Goal: Task Accomplishment & Management: Use online tool/utility

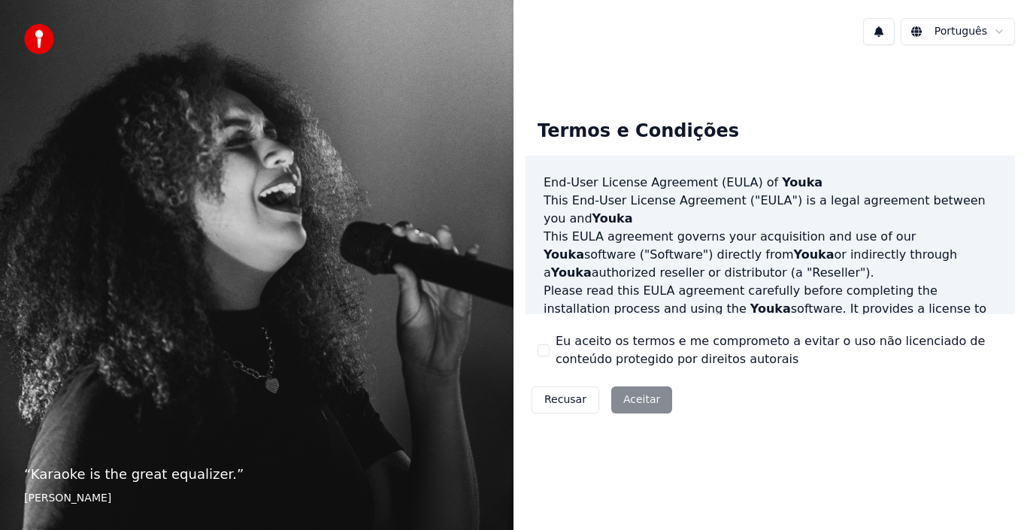
click at [638, 398] on div "Recusar Aceitar" at bounding box center [602, 399] width 153 height 39
click at [634, 401] on div "Recusar Aceitar" at bounding box center [602, 399] width 153 height 39
click at [635, 403] on div "Recusar Aceitar" at bounding box center [602, 399] width 153 height 39
click at [631, 401] on div "Recusar Aceitar" at bounding box center [602, 399] width 153 height 39
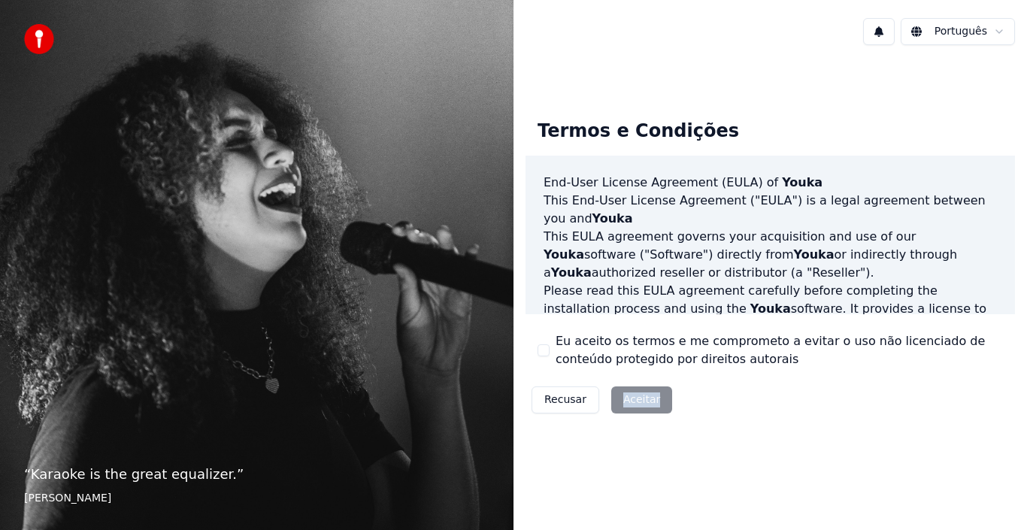
click at [965, 32] on html "“ Karaoke is the great equalizer. ” [PERSON_NAME] Termos e Condições End-User L…" at bounding box center [513, 265] width 1027 height 530
click at [631, 400] on div "Recusar Aceitar" at bounding box center [602, 399] width 153 height 39
click at [625, 398] on div "Recusar Aceitar" at bounding box center [602, 399] width 153 height 39
click at [571, 398] on button "Recusar" at bounding box center [566, 399] width 68 height 27
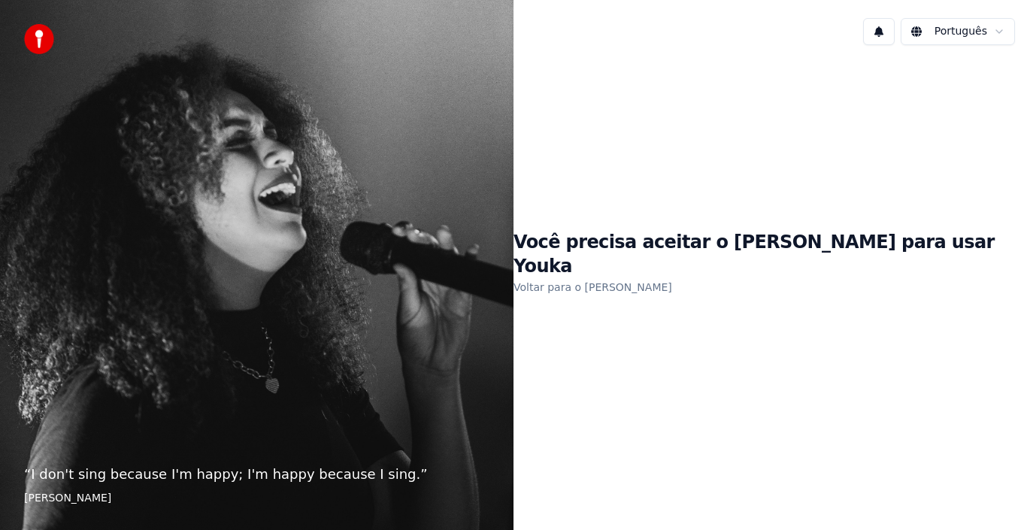
click at [601, 365] on div "Você precisa aceitar o [PERSON_NAME] para usar Youka Voltar para o [PERSON_NAME]" at bounding box center [769, 263] width 513 height 413
click at [601, 362] on div "Você precisa aceitar o [PERSON_NAME] para usar Youka Voltar para o [PERSON_NAME]" at bounding box center [769, 263] width 513 height 413
click at [592, 363] on div "Você precisa aceitar o [PERSON_NAME] para usar Youka Voltar para o [PERSON_NAME]" at bounding box center [769, 263] width 513 height 413
